Goal: Obtain resource: Download file/media

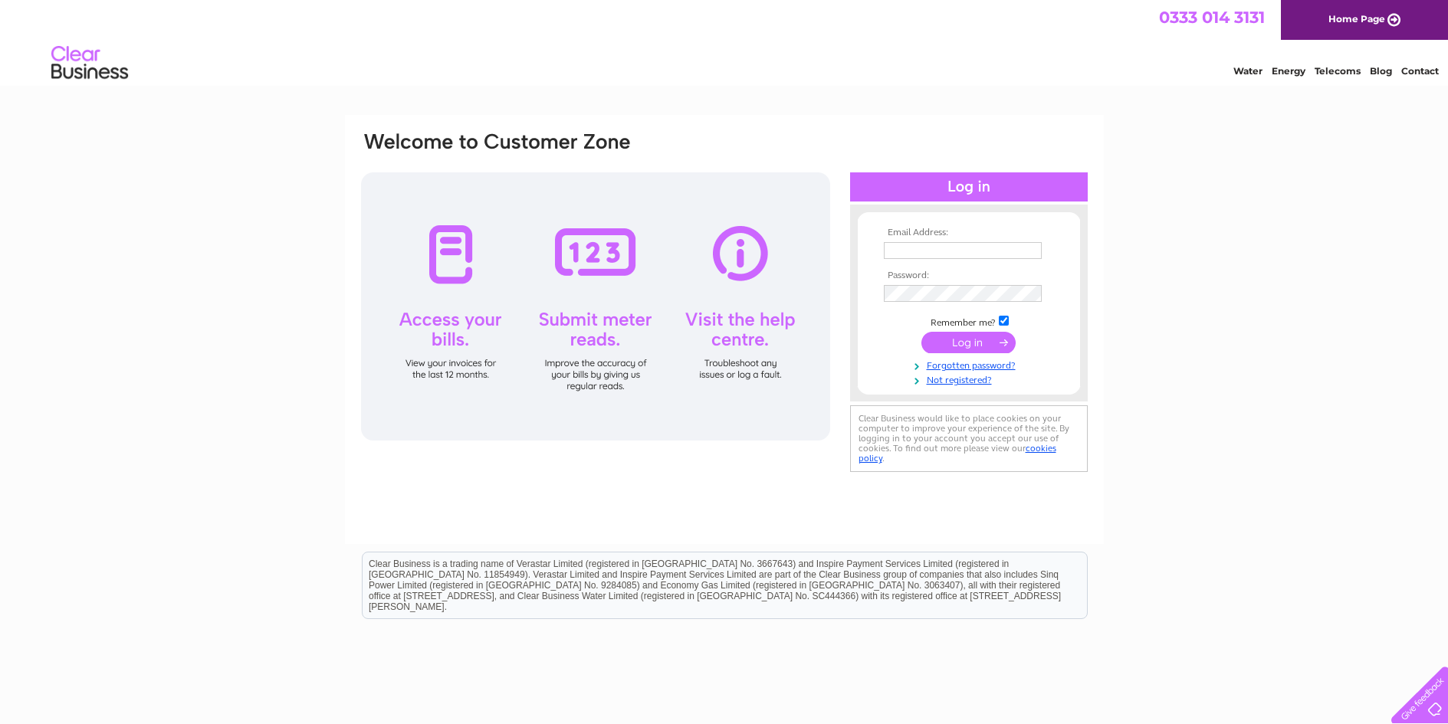
type input "[EMAIL_ADDRESS][DOMAIN_NAME]"
click at [965, 342] on input "submit" at bounding box center [968, 342] width 94 height 21
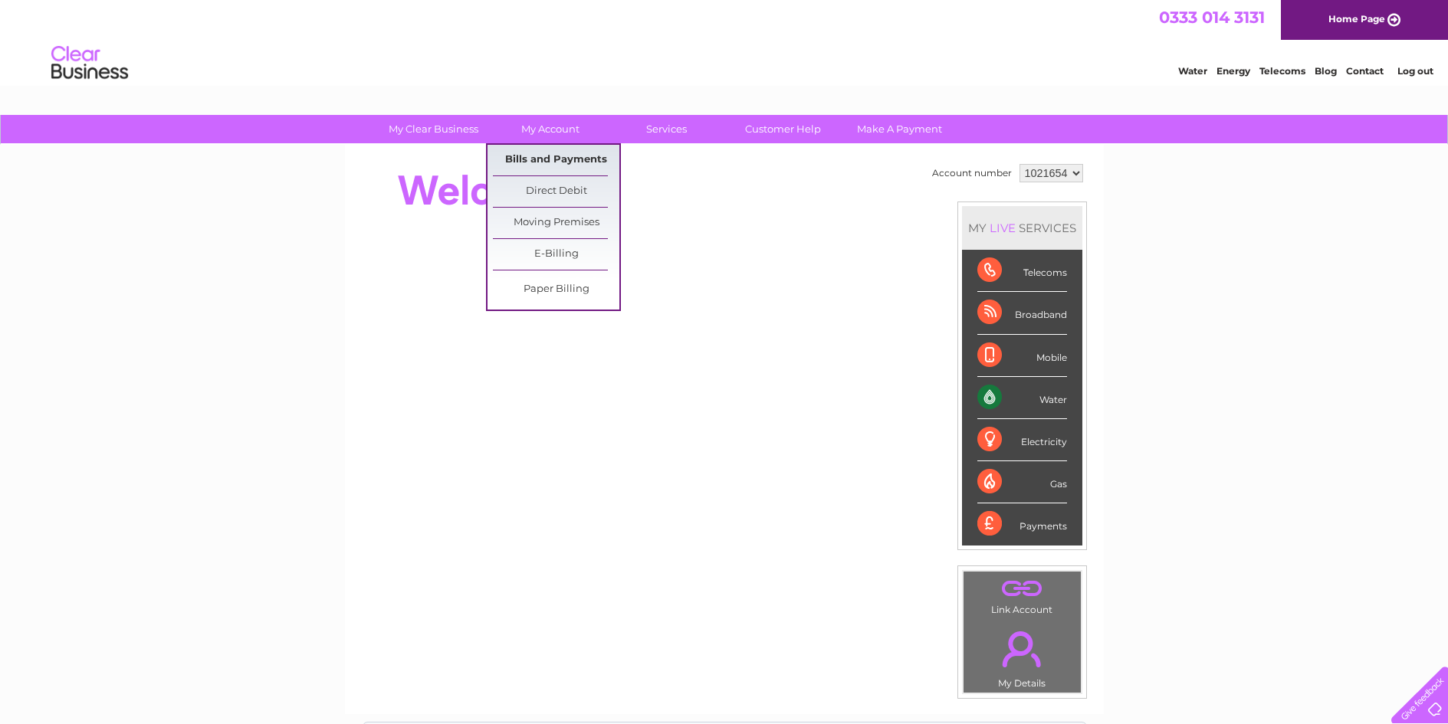
click at [550, 163] on link "Bills and Payments" at bounding box center [556, 160] width 126 height 31
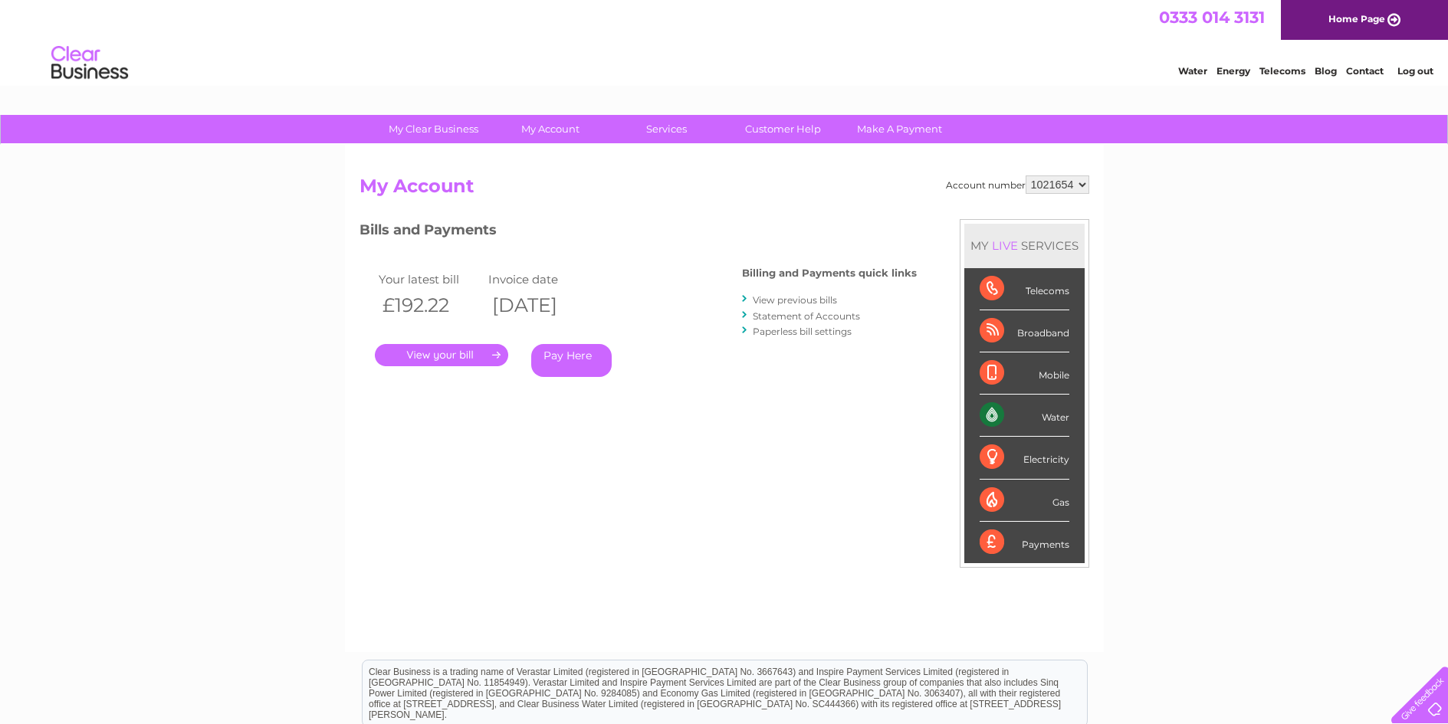
click at [471, 355] on link "." at bounding box center [441, 355] width 133 height 22
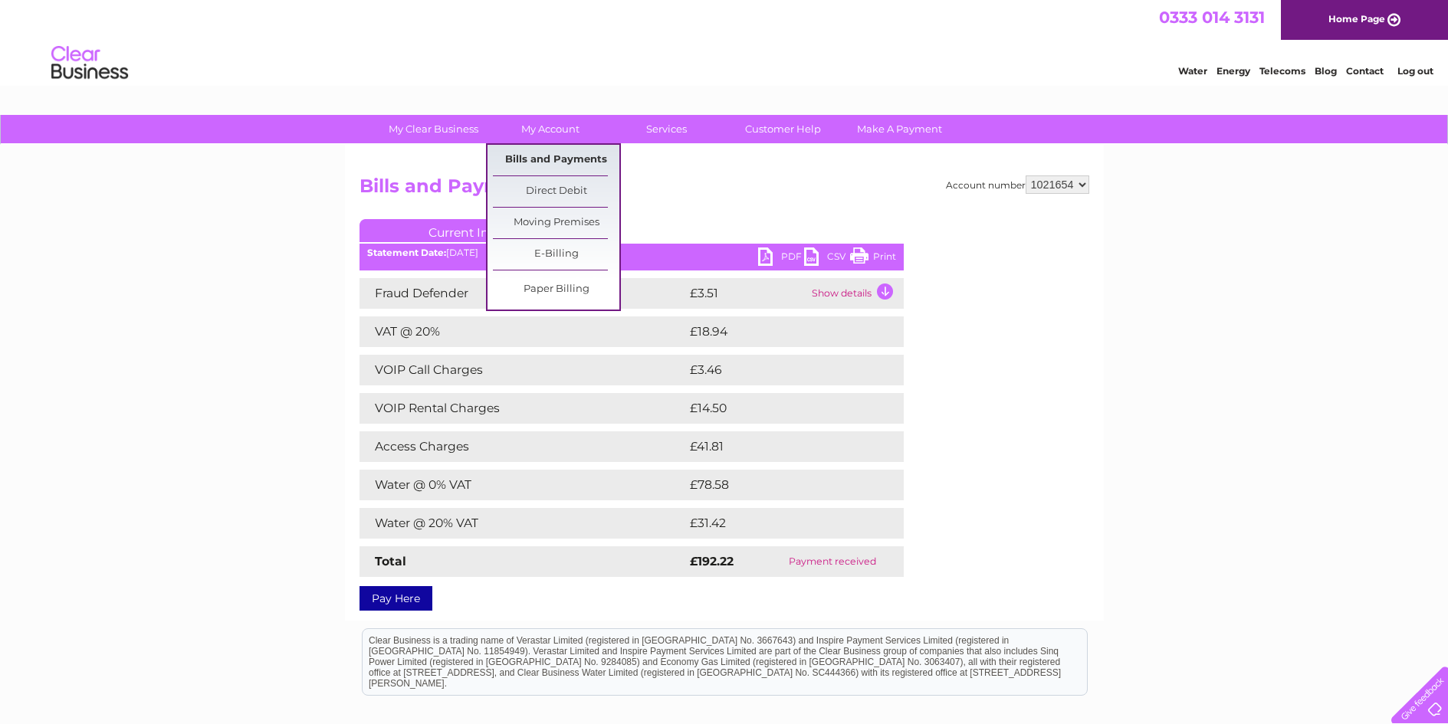
click at [556, 155] on link "Bills and Payments" at bounding box center [556, 160] width 126 height 31
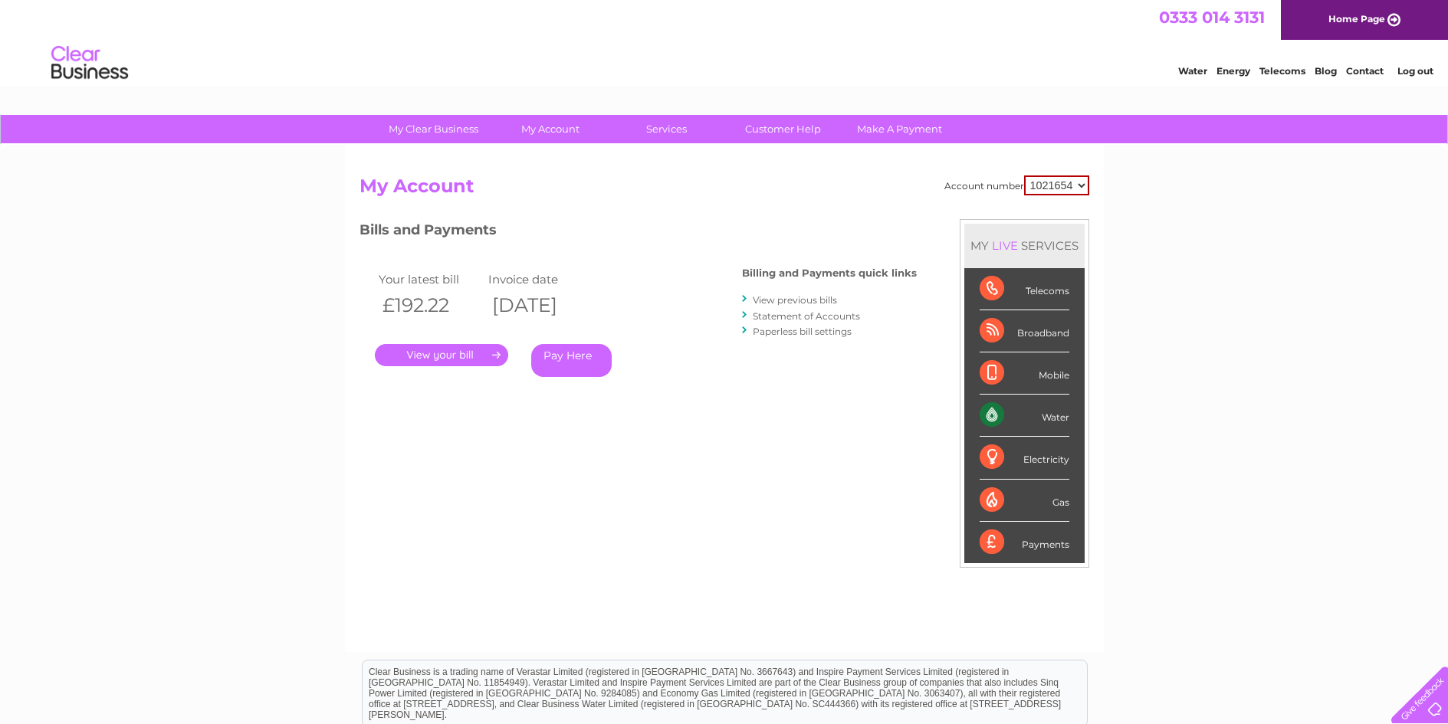
click at [773, 302] on link "View previous bills" at bounding box center [795, 299] width 84 height 11
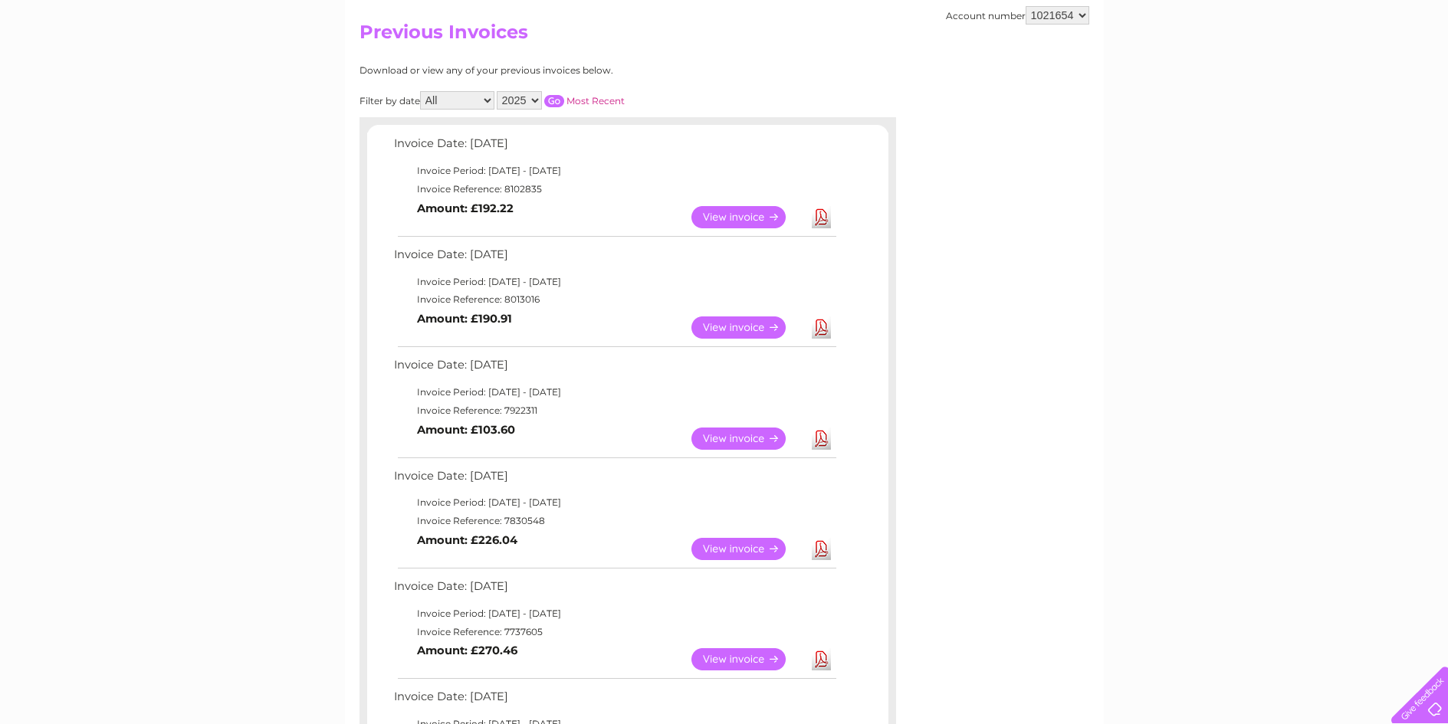
scroll to position [230, 0]
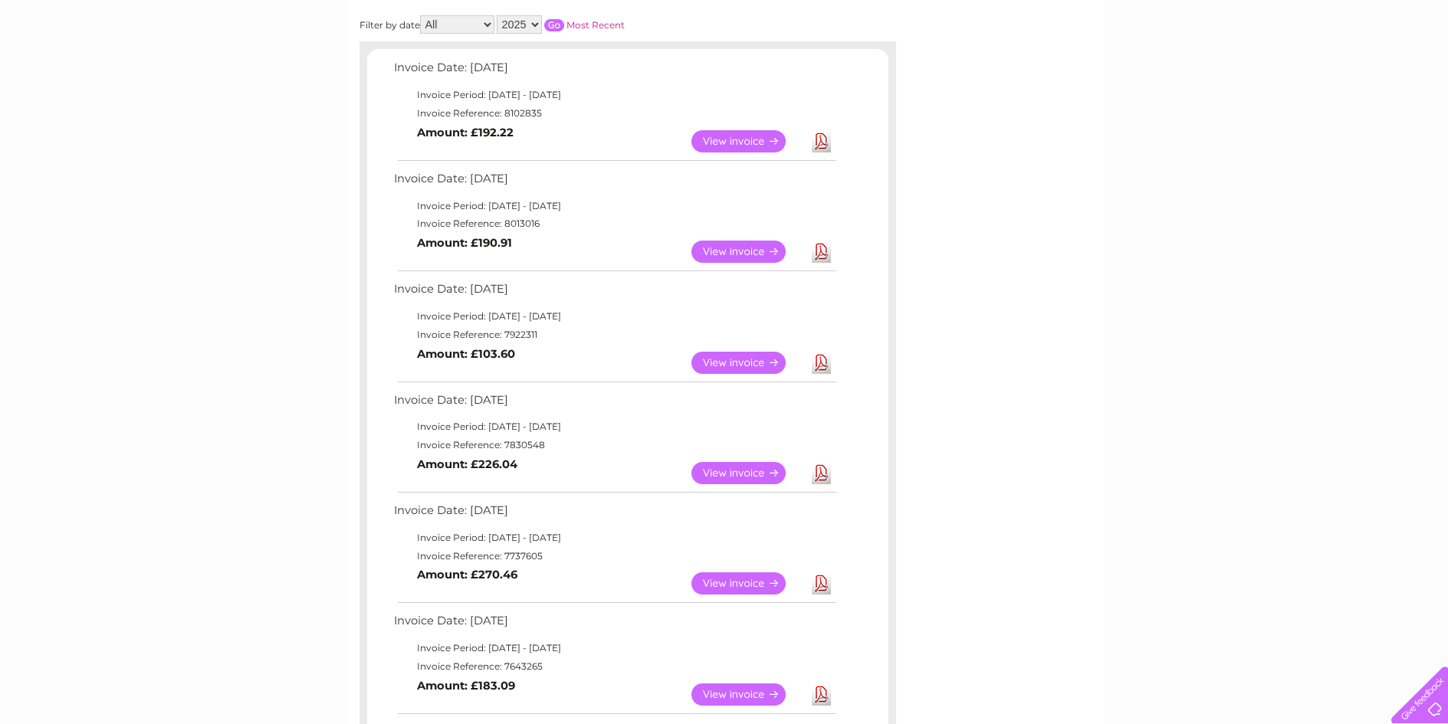
click at [743, 579] on link "View" at bounding box center [747, 583] width 113 height 22
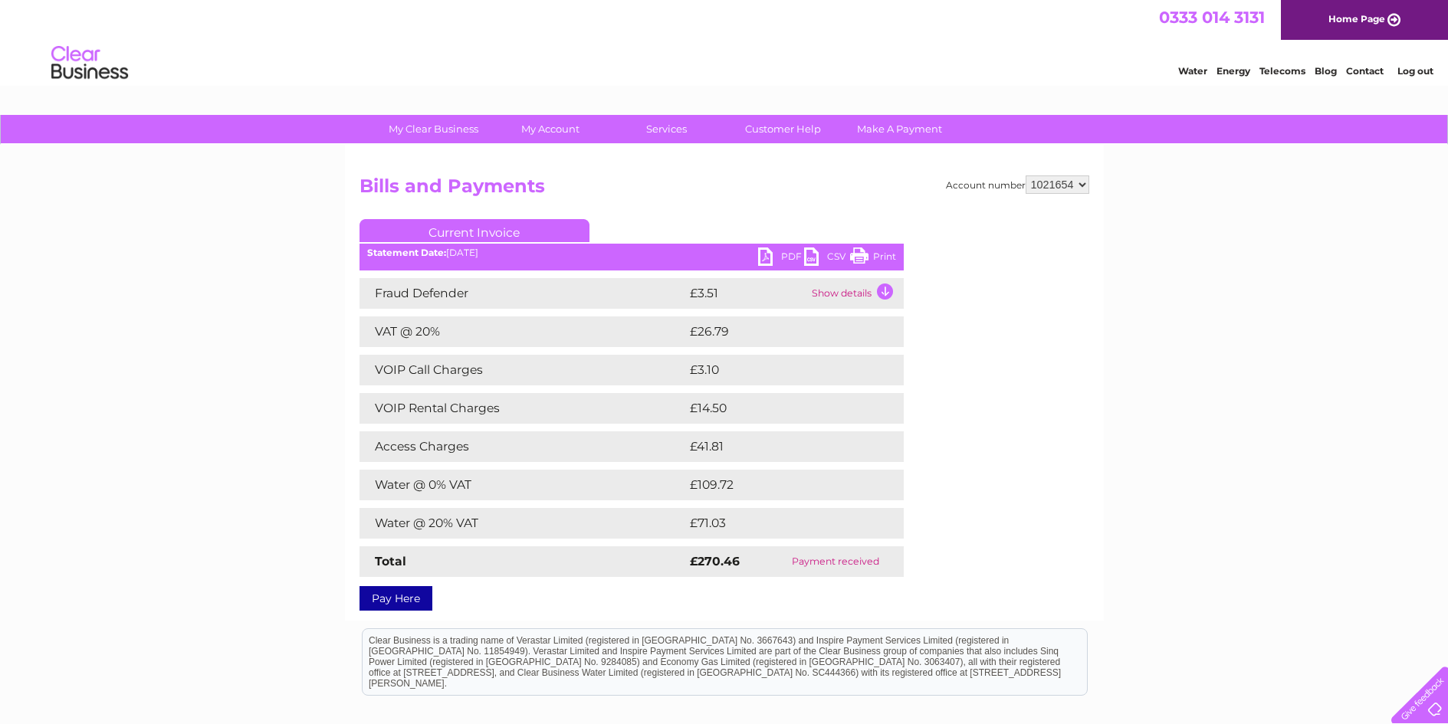
click at [787, 255] on link "PDF" at bounding box center [781, 259] width 46 height 22
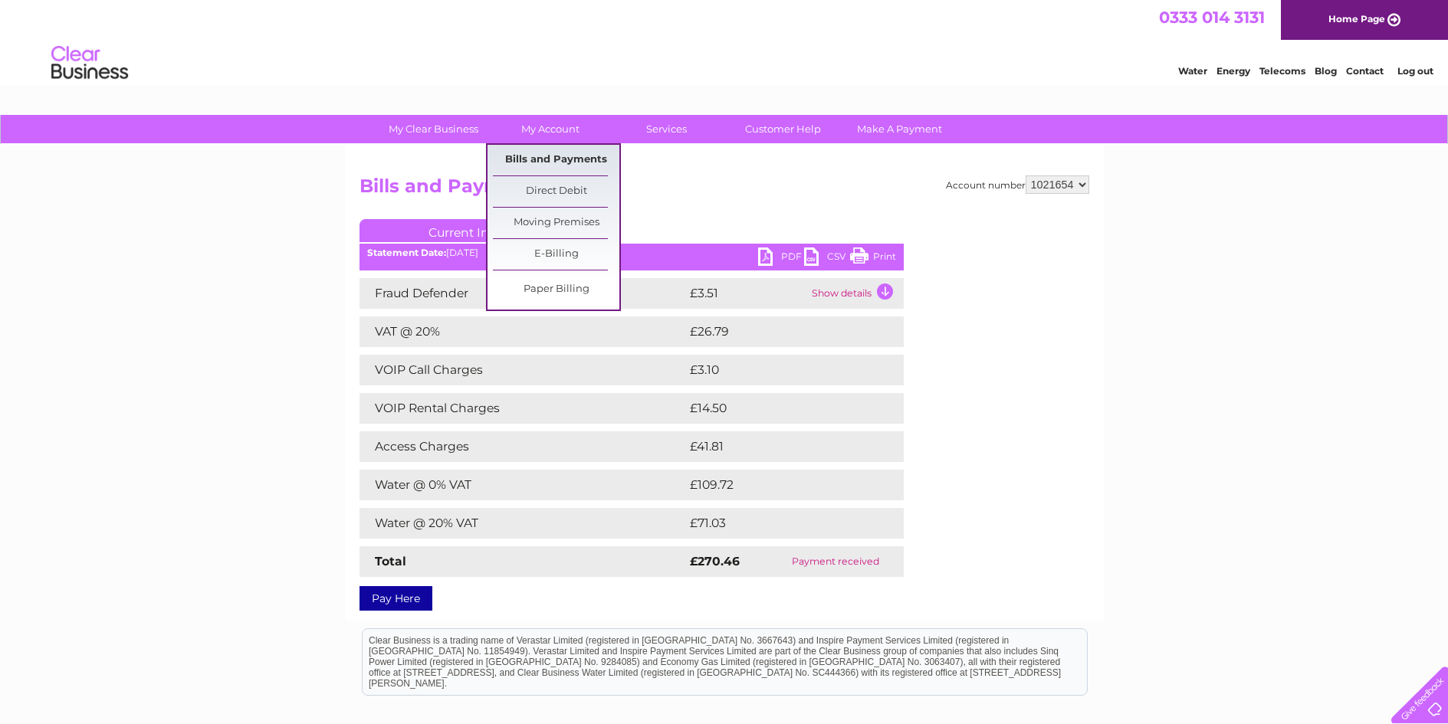
click at [546, 160] on link "Bills and Payments" at bounding box center [556, 160] width 126 height 31
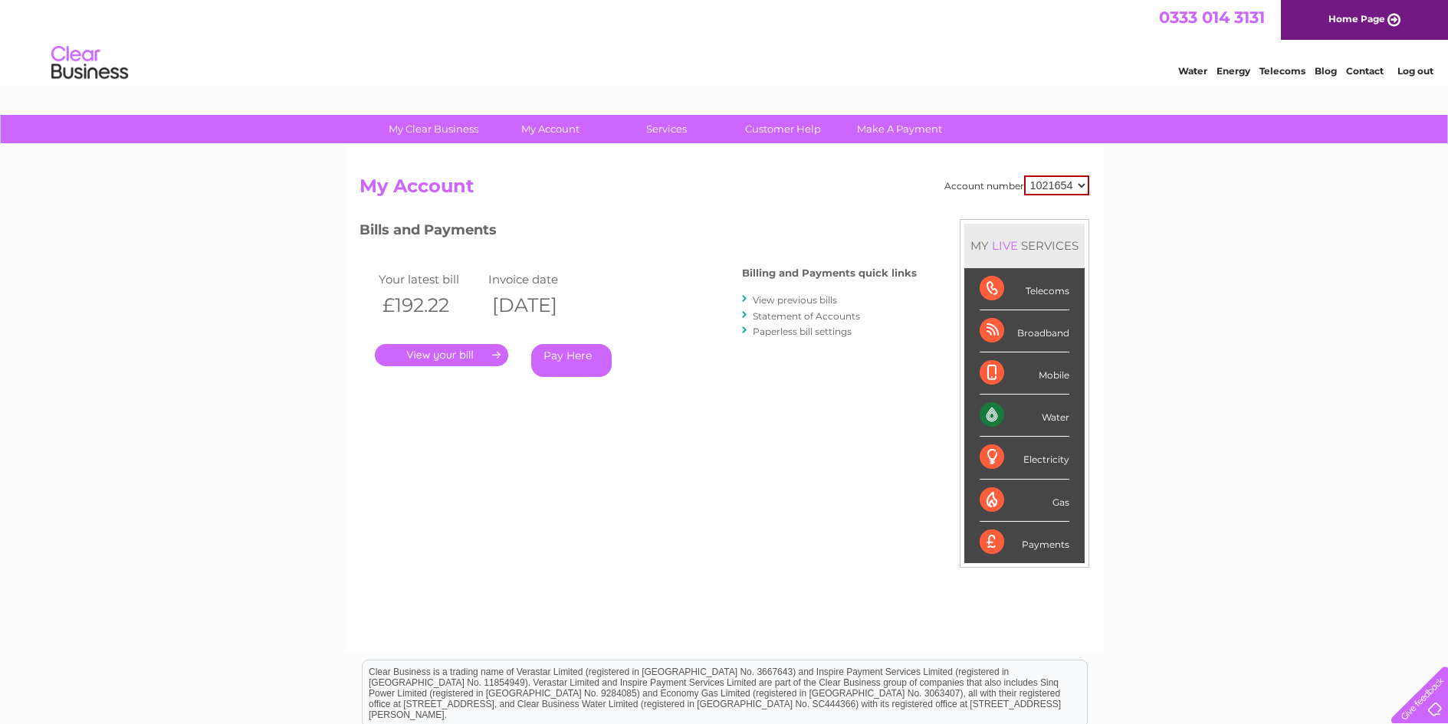
click at [805, 301] on link "View previous bills" at bounding box center [795, 299] width 84 height 11
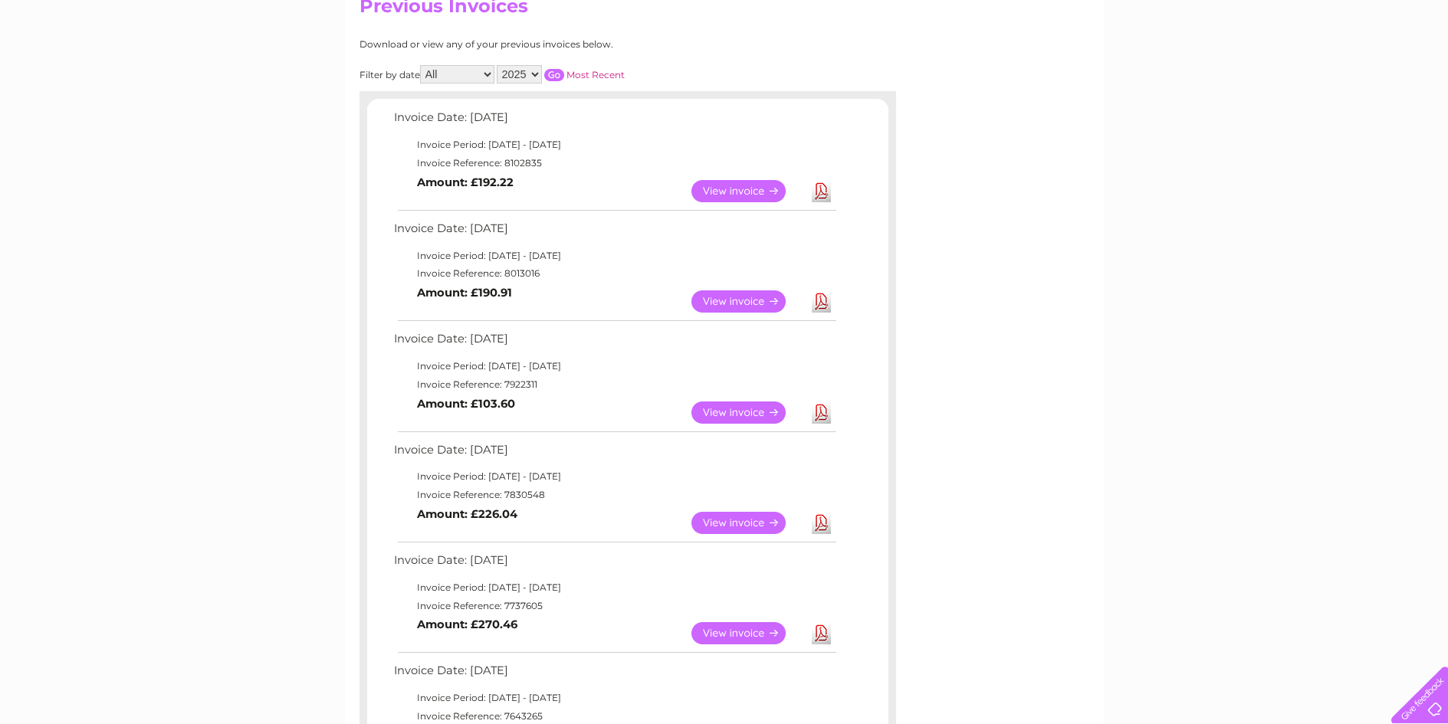
scroll to position [230, 0]
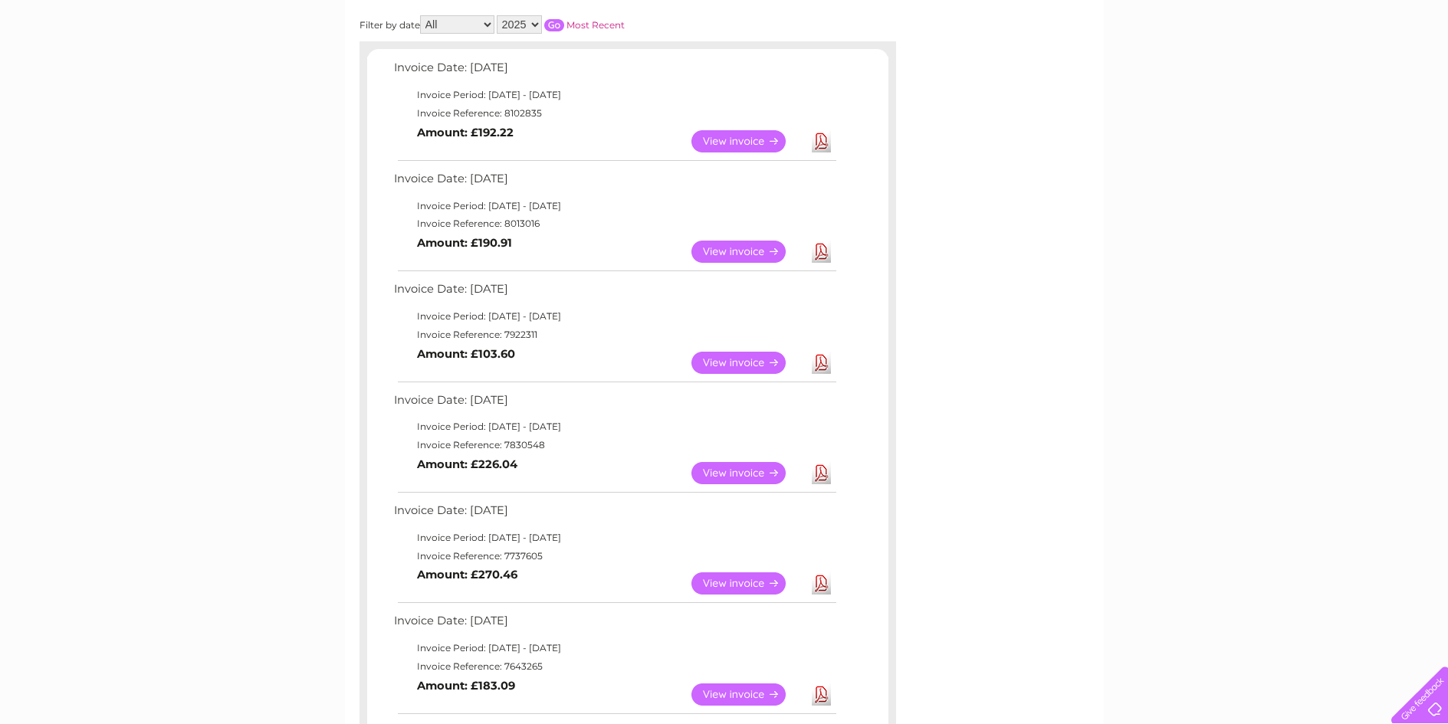
click at [730, 472] on link "View" at bounding box center [747, 473] width 113 height 22
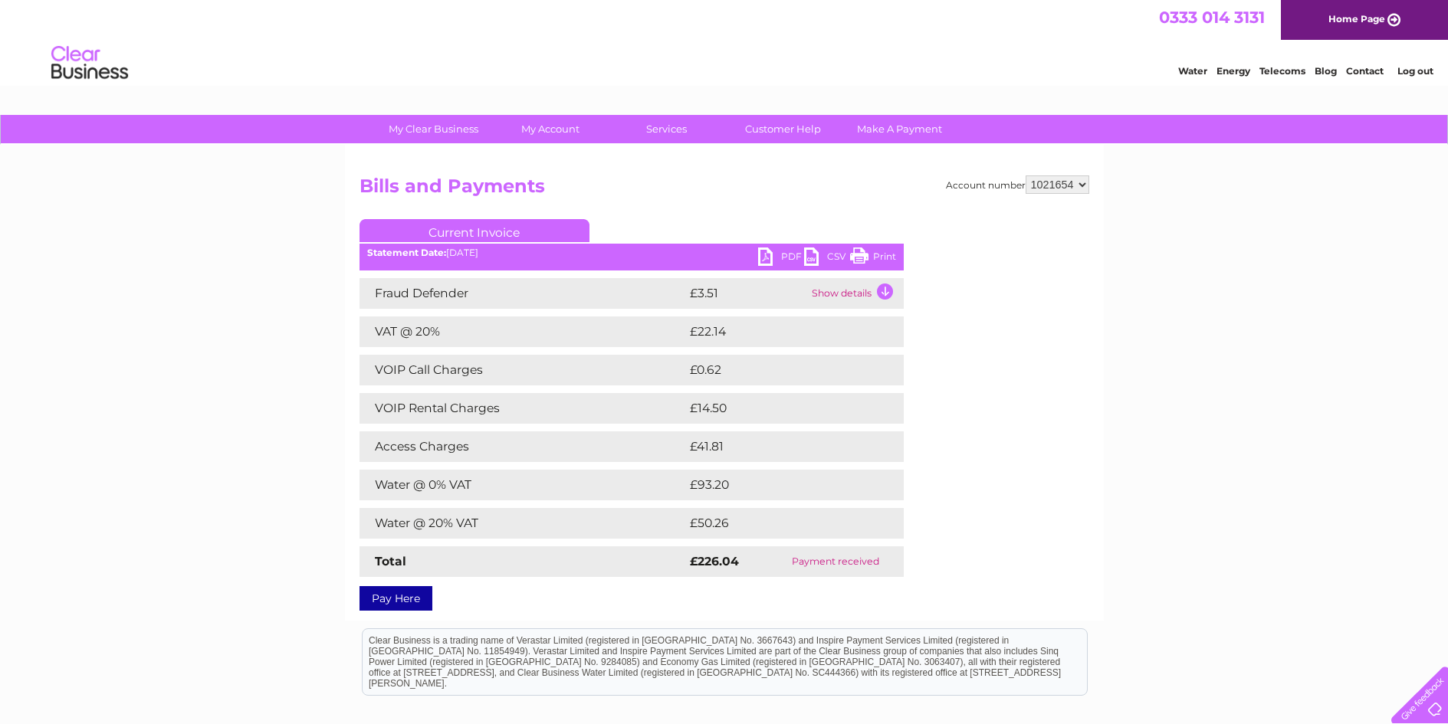
click at [795, 254] on link "PDF" at bounding box center [781, 259] width 46 height 22
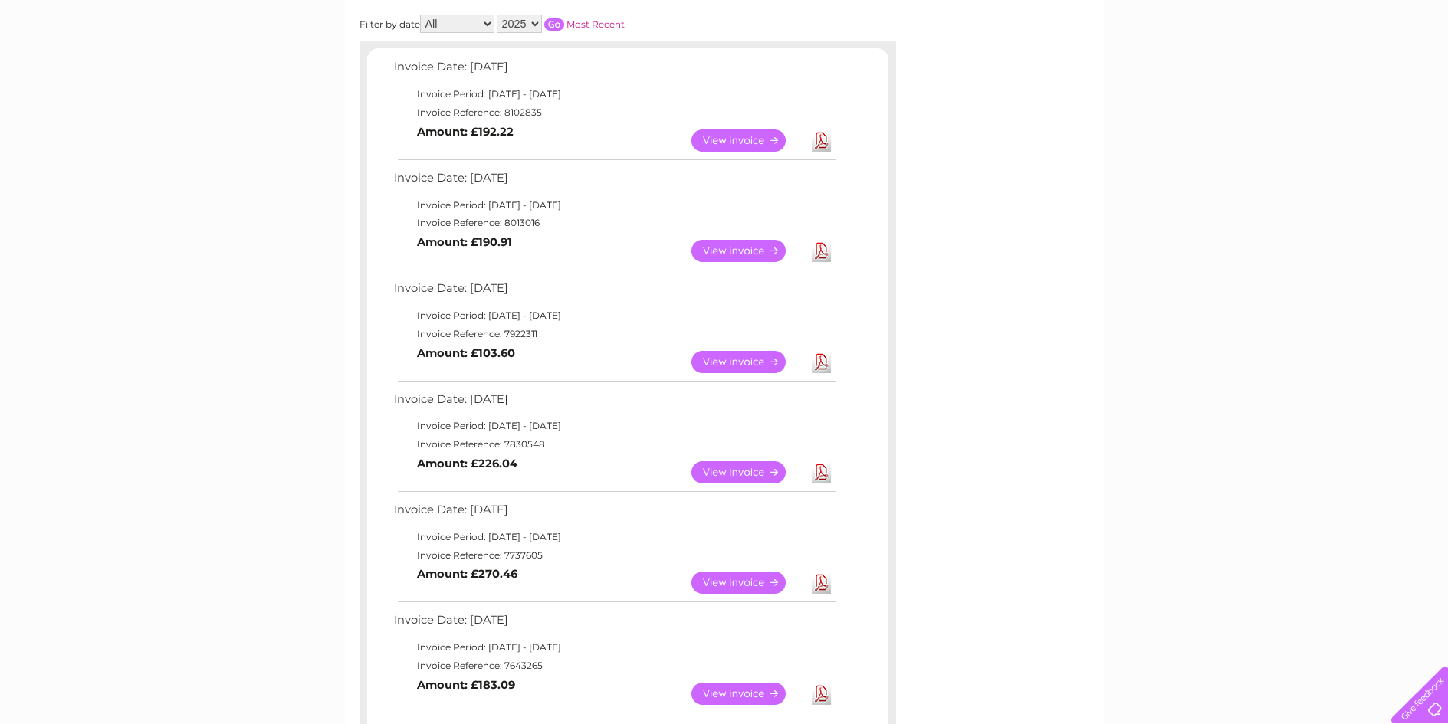
click at [740, 361] on link "View" at bounding box center [747, 362] width 113 height 22
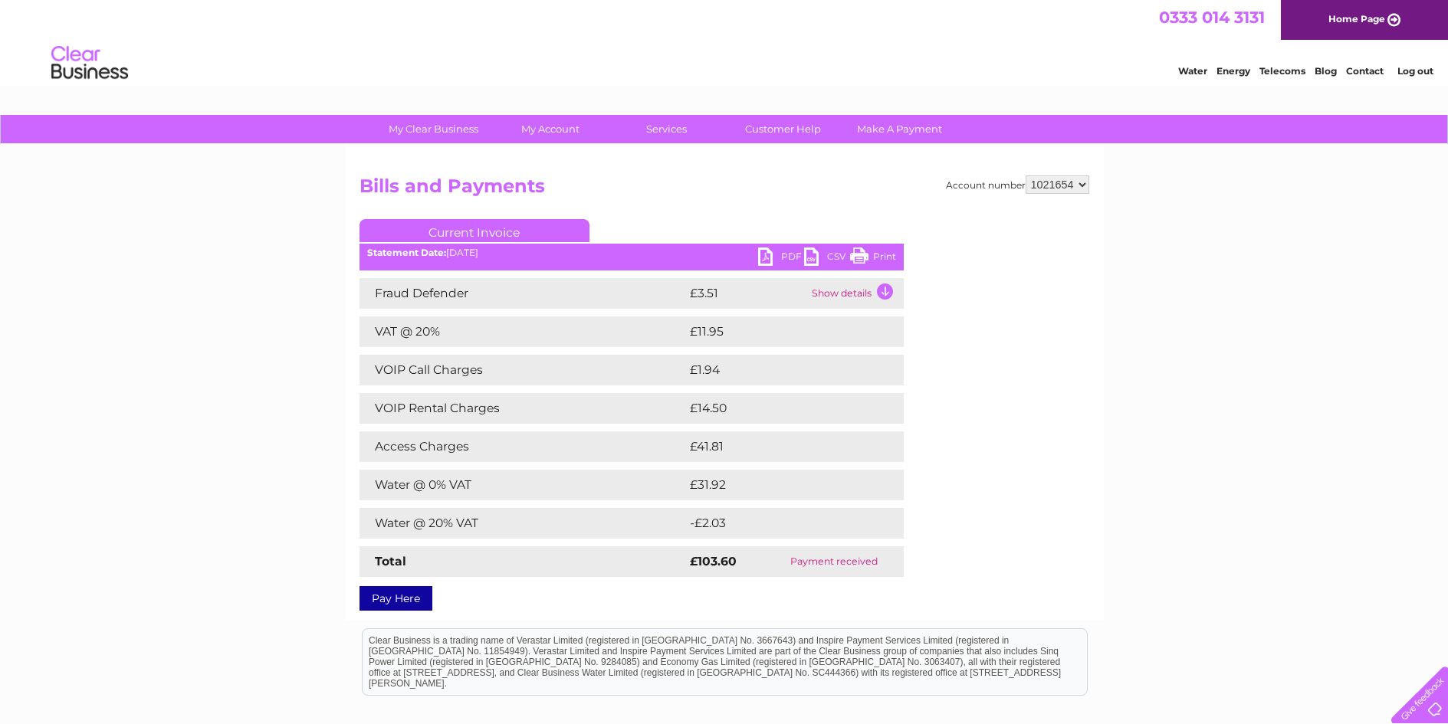
click at [789, 252] on link "PDF" at bounding box center [781, 259] width 46 height 22
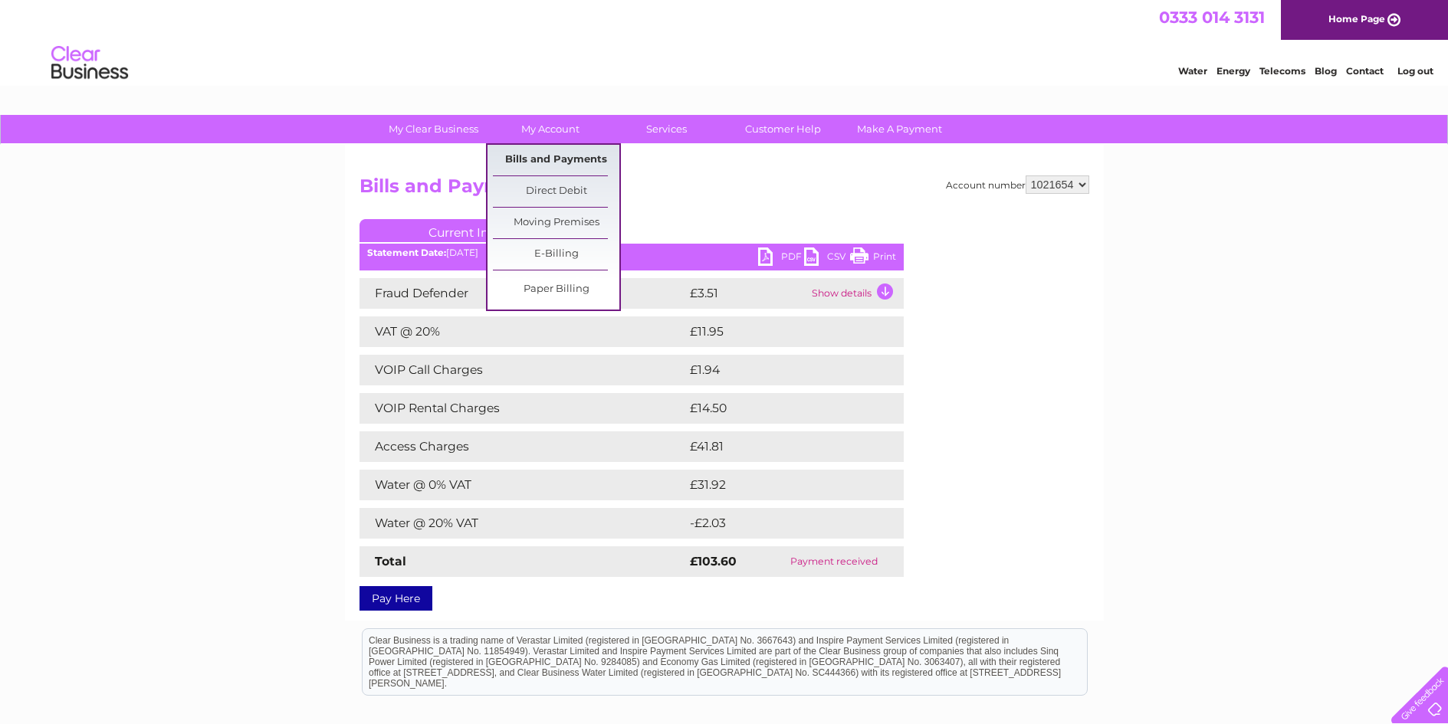
click at [568, 159] on link "Bills and Payments" at bounding box center [556, 160] width 126 height 31
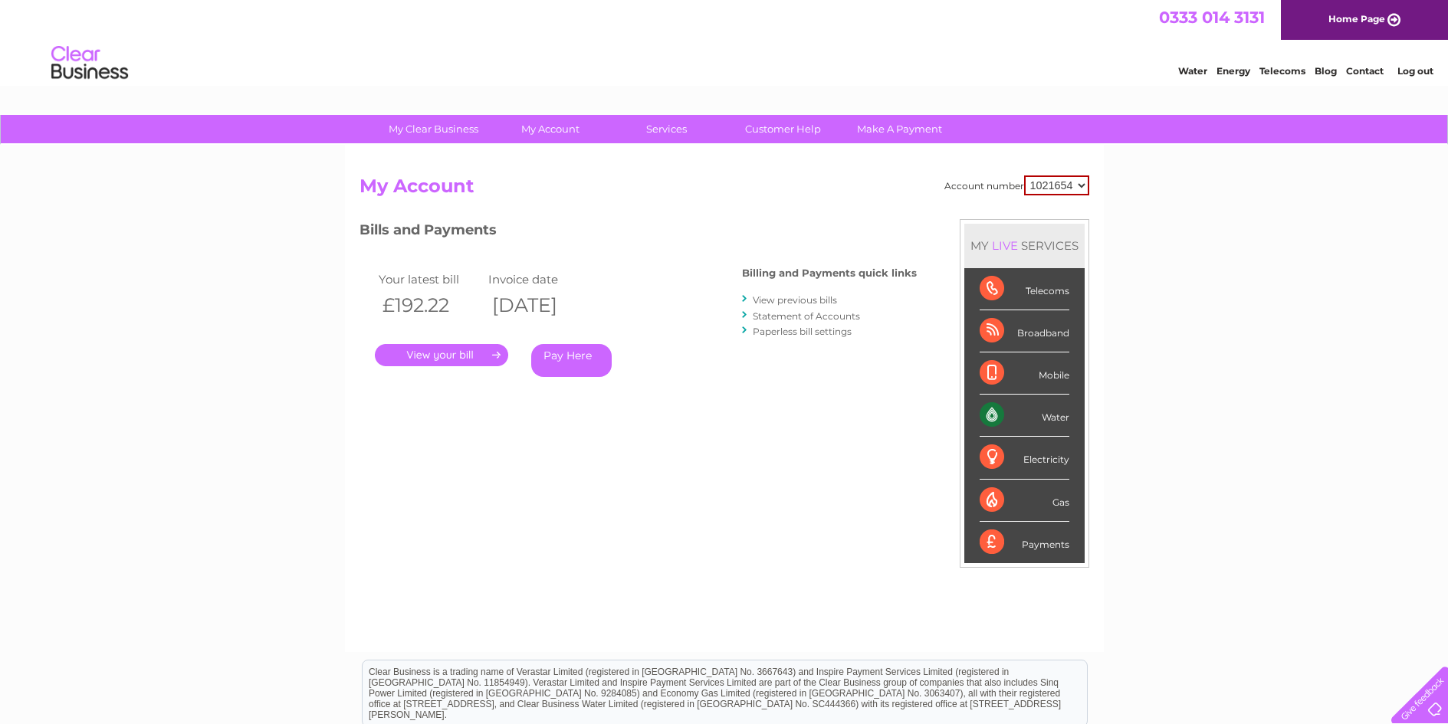
click at [787, 302] on link "View previous bills" at bounding box center [795, 299] width 84 height 11
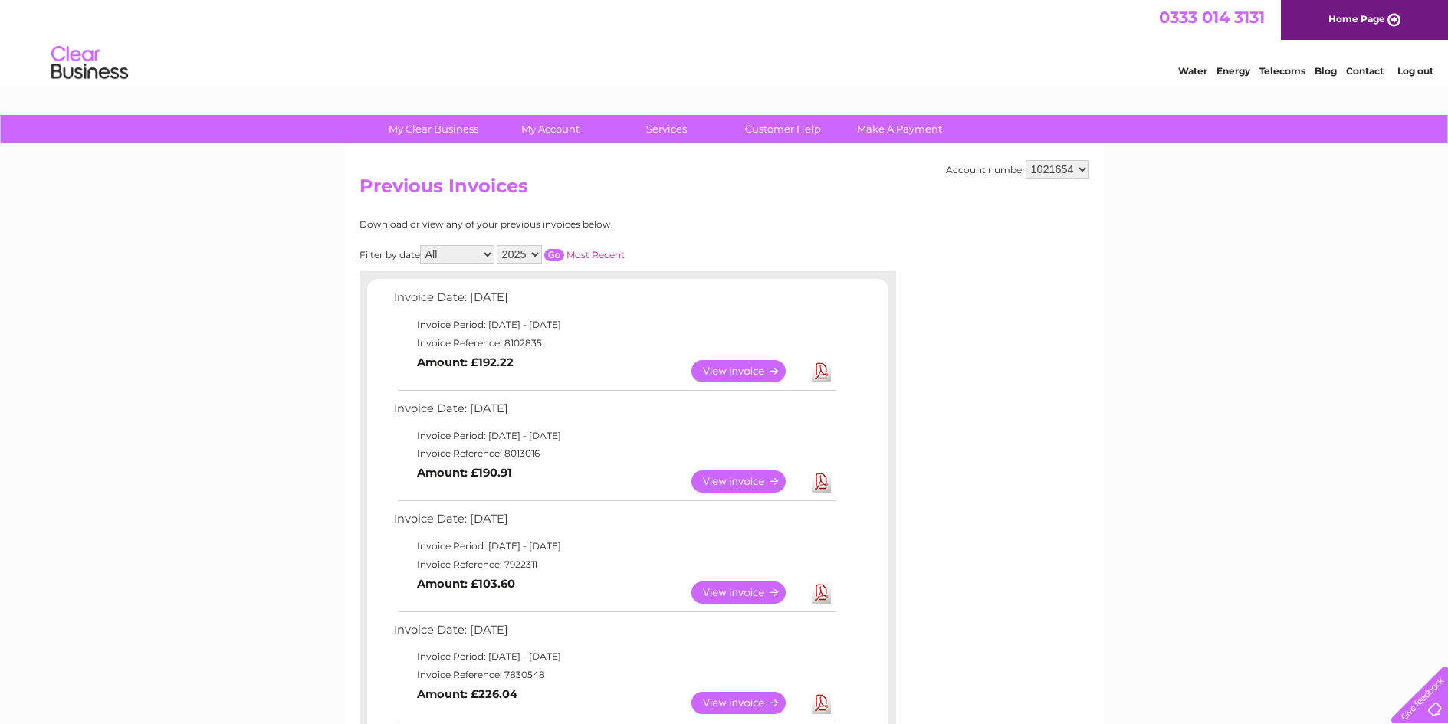
click at [822, 480] on link "Download" at bounding box center [821, 482] width 19 height 22
click at [820, 480] on link "Download" at bounding box center [821, 482] width 19 height 22
drag, startPoint x: 821, startPoint y: 372, endPoint x: 1166, endPoint y: 424, distance: 348.7
